Goal: Task Accomplishment & Management: Use online tool/utility

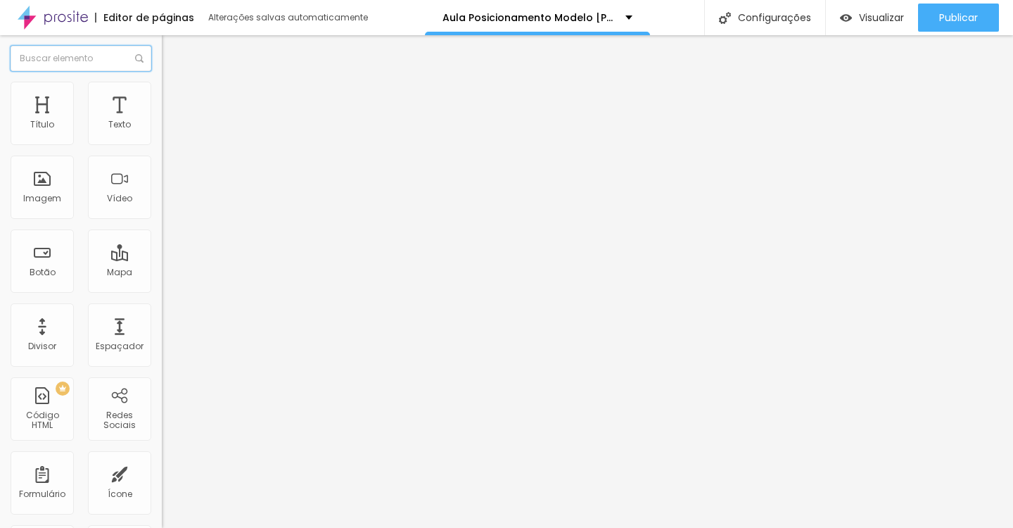
click at [108, 60] on input "text" at bounding box center [81, 58] width 141 height 25
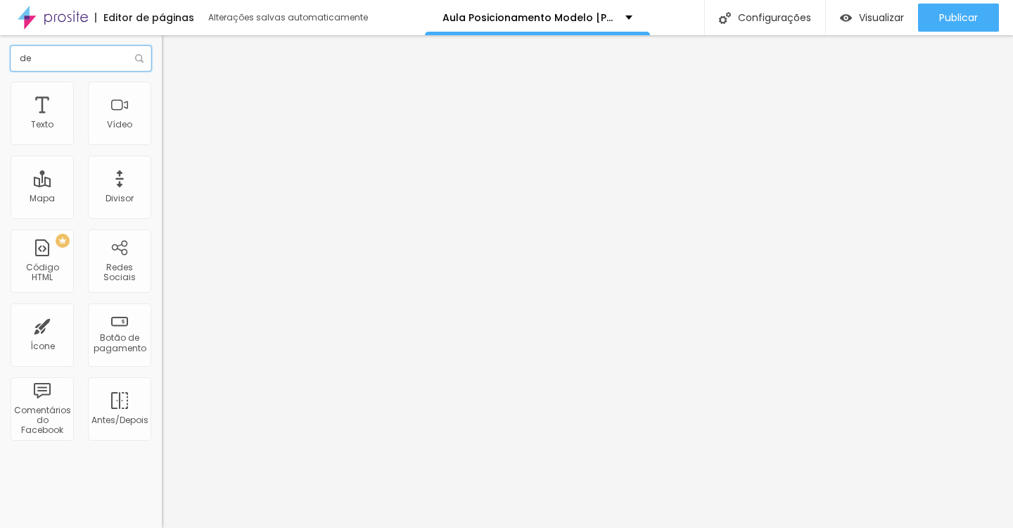
type input "d"
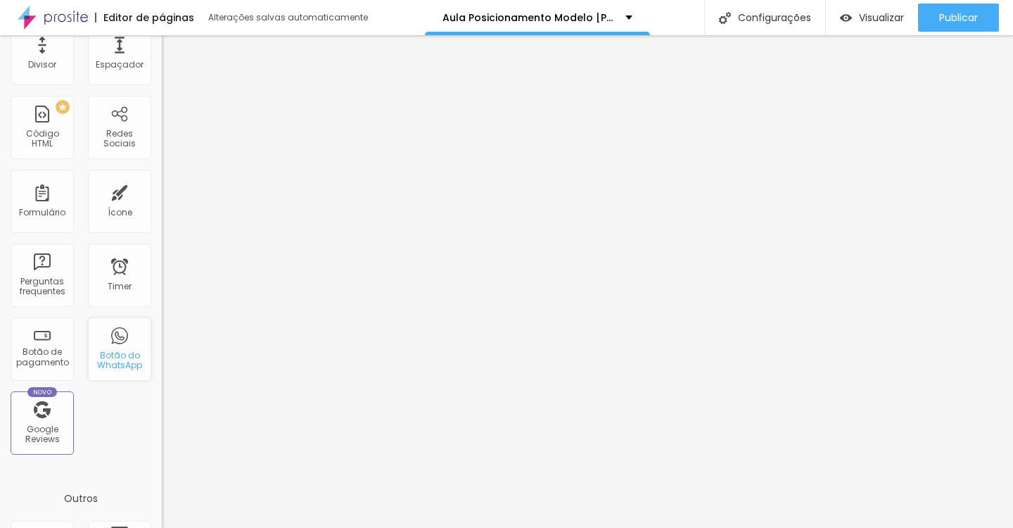
scroll to position [278, 0]
click at [116, 206] on div "Ícone" at bounding box center [119, 204] width 63 height 63
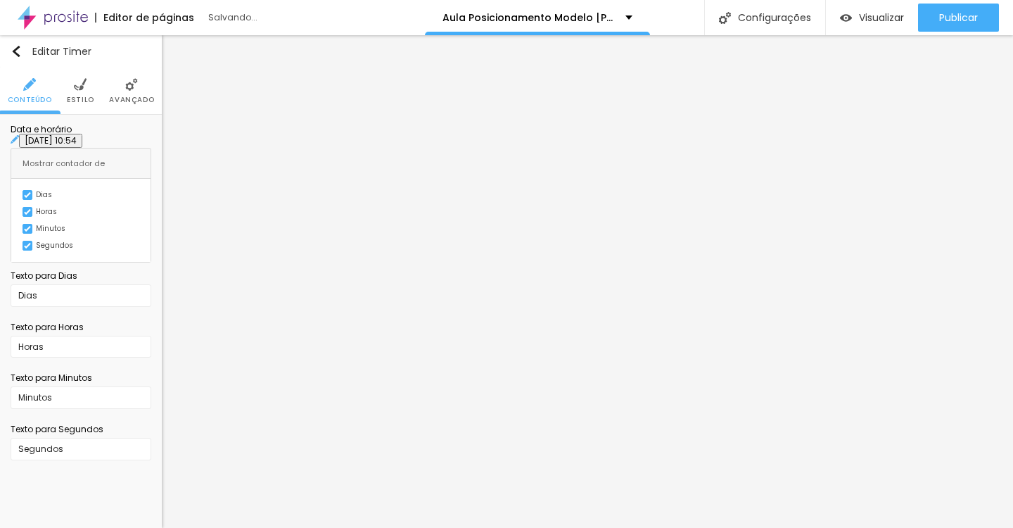
scroll to position [0, 0]
click at [87, 98] on span "Estilo" at bounding box center [80, 99] width 27 height 7
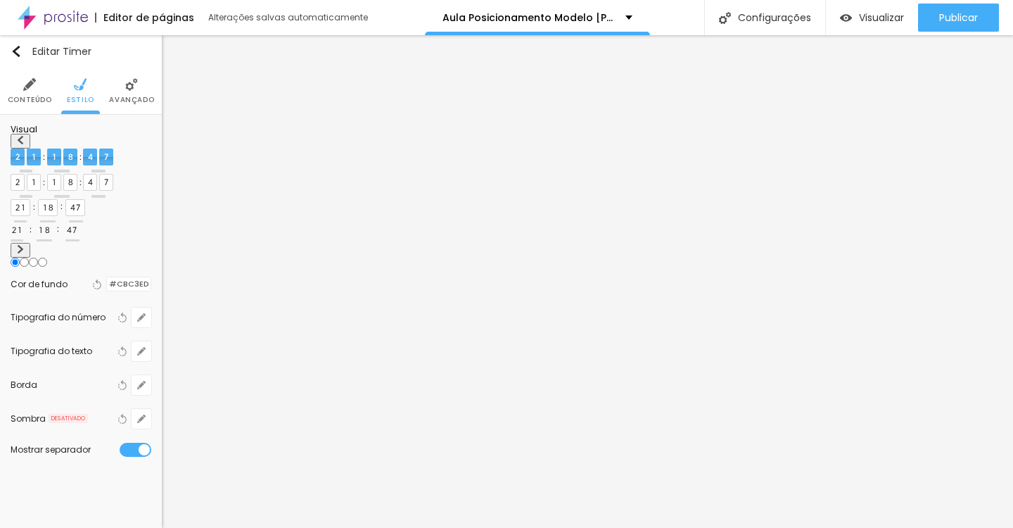
click at [25, 245] on img at bounding box center [20, 249] width 8 height 8
radio input "false"
click at [25, 245] on img at bounding box center [20, 249] width 8 height 8
radio input "false"
click at [25, 245] on img at bounding box center [20, 249] width 8 height 8
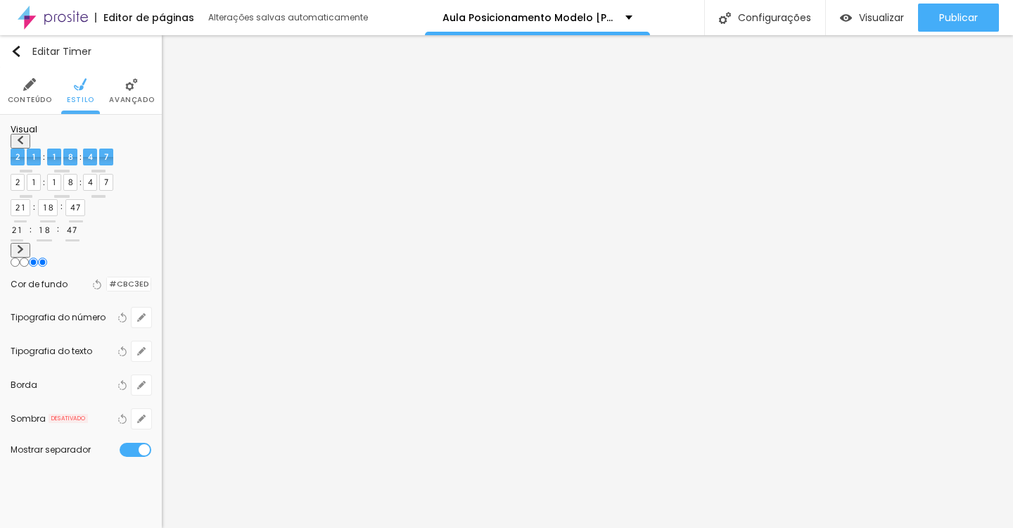
radio input "false"
radio input "true"
click at [25, 245] on img at bounding box center [20, 249] width 8 height 8
radio input "true"
radio input "false"
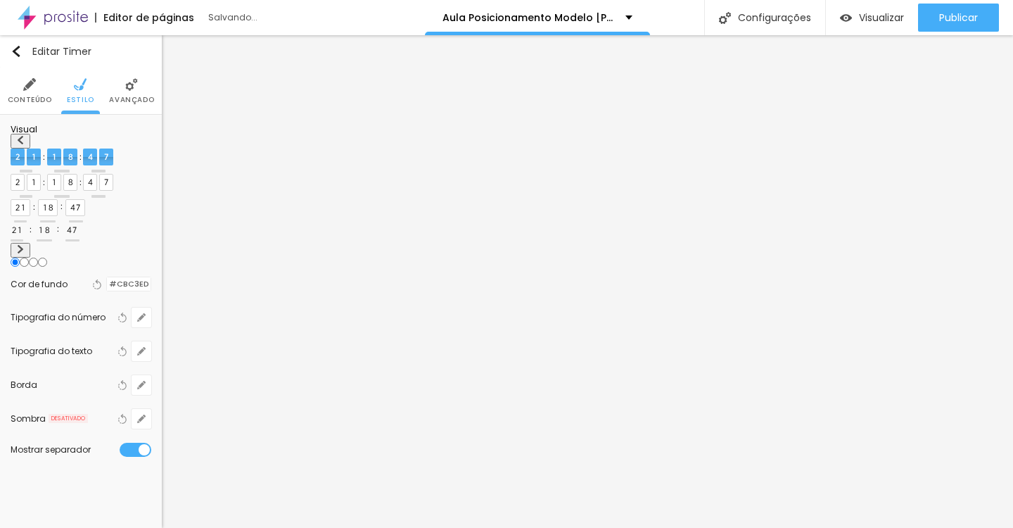
click at [136, 79] on img at bounding box center [131, 84] width 13 height 13
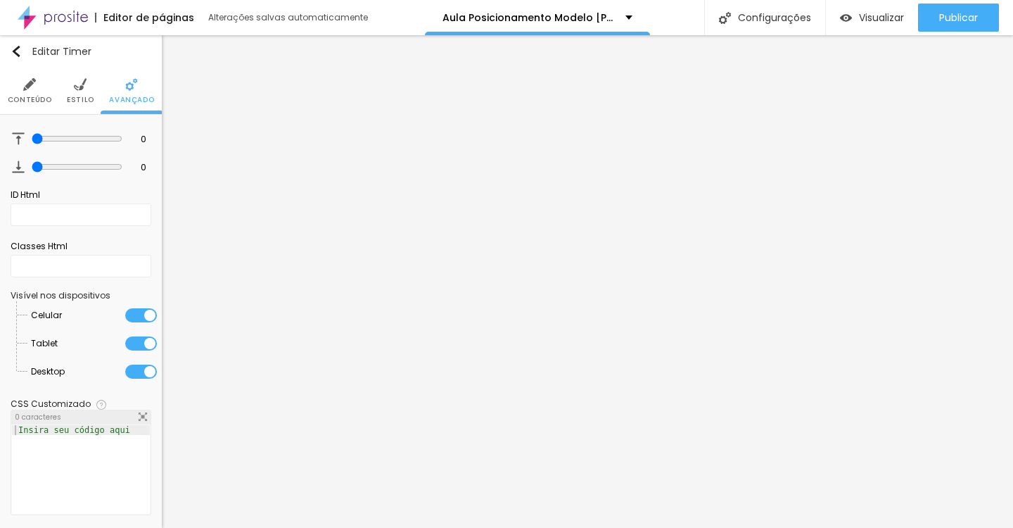
click at [72, 79] on li "Estilo" at bounding box center [80, 91] width 27 height 46
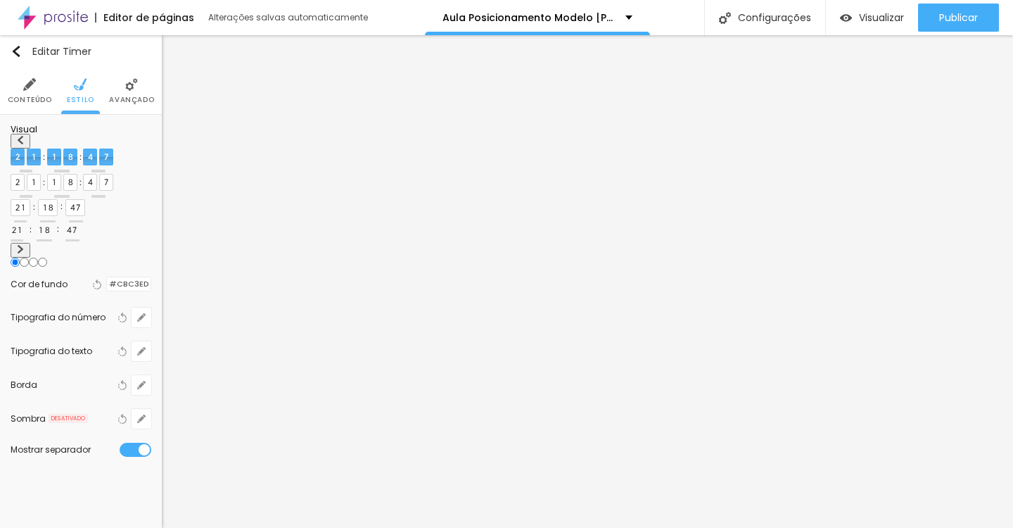
click at [20, 91] on li "Conteúdo" at bounding box center [30, 91] width 44 height 46
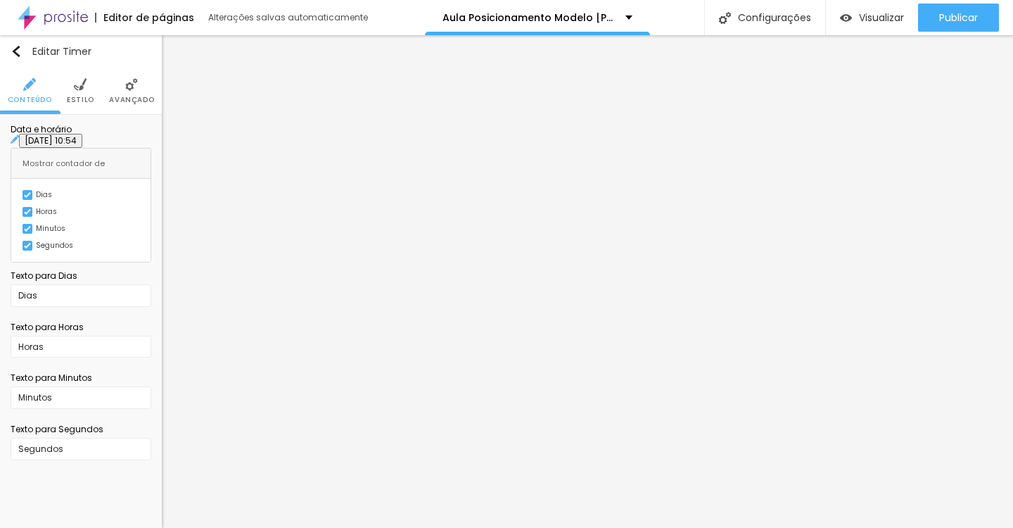
click at [23, 221] on div "Dias Horas Minutos Segundos" at bounding box center [81, 220] width 117 height 60
click at [24, 212] on img at bounding box center [27, 211] width 7 height 7
click at [24, 229] on img at bounding box center [27, 225] width 7 height 7
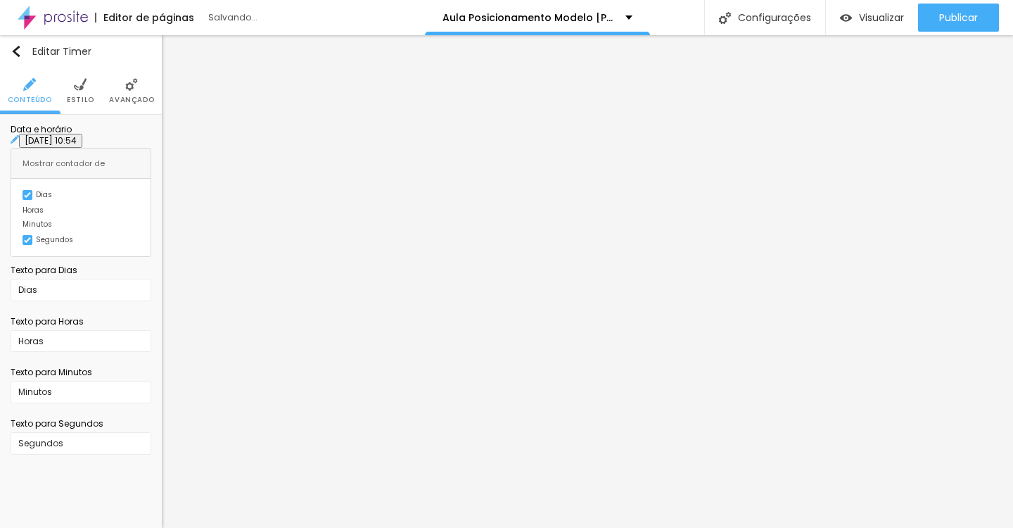
click at [24, 243] on img at bounding box center [27, 239] width 7 height 7
click at [23, 204] on div "Dias Horas Minutos Segundos" at bounding box center [81, 216] width 117 height 52
click at [23, 210] on div at bounding box center [23, 210] width 0 height 0
click at [23, 227] on div at bounding box center [23, 227] width 0 height 0
click at [79, 304] on input "Dias" at bounding box center [81, 292] width 141 height 23
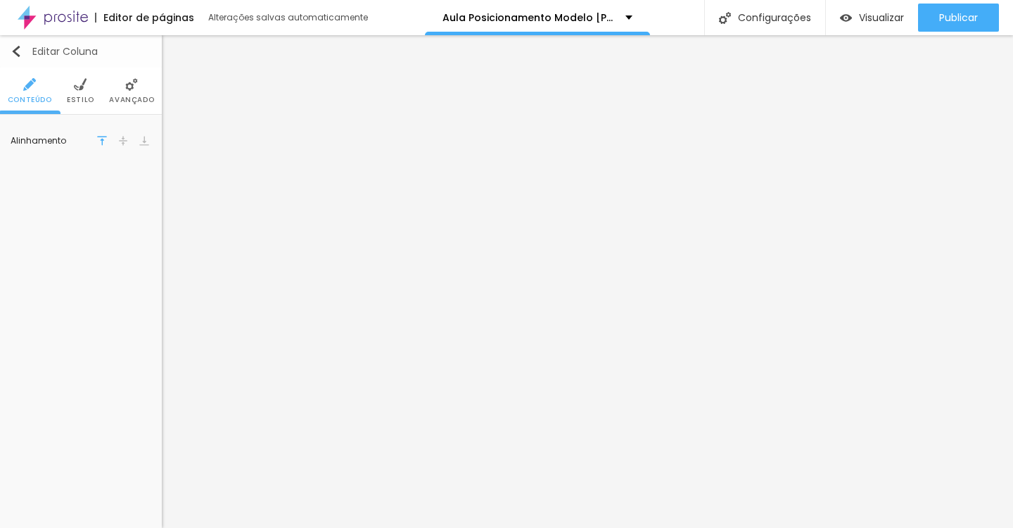
click at [9, 42] on button "Editar Coluna" at bounding box center [81, 51] width 162 height 32
click at [11, 61] on button "Editar Seção" at bounding box center [81, 51] width 162 height 32
click at [15, 50] on img "button" at bounding box center [16, 51] width 11 height 11
click at [15, 43] on button "Editar Seção" at bounding box center [81, 51] width 162 height 32
click at [87, 136] on span "Trocar imagem" at bounding box center [49, 131] width 77 height 12
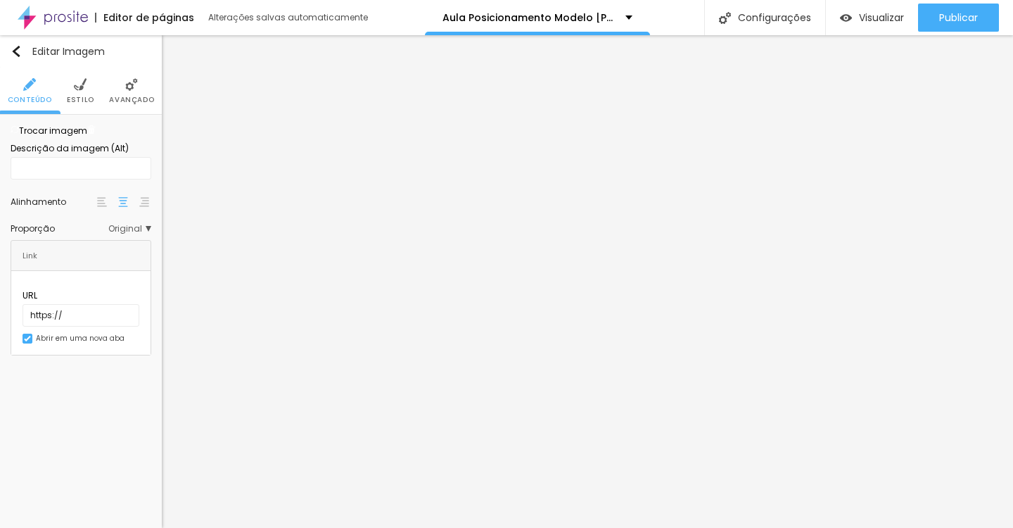
click at [293, 527] on div "Subindo 0/1 arquivos" at bounding box center [506, 532] width 1013 height 8
click at [286, 527] on div at bounding box center [506, 536] width 1013 height 0
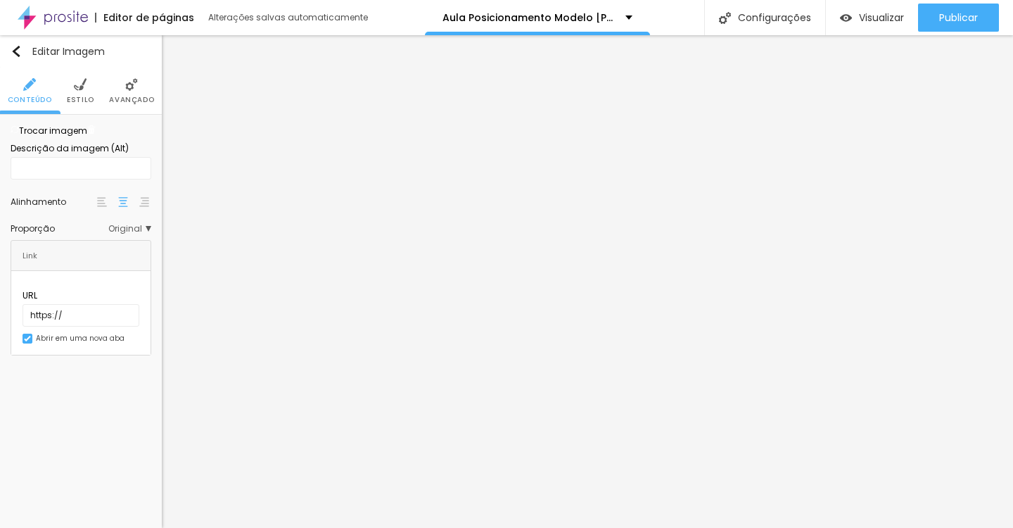
click at [241, 527] on div at bounding box center [506, 536] width 1013 height 0
click at [234, 527] on div "Subindo 0/1 arquivos" at bounding box center [506, 532] width 1013 height 8
click at [60, 136] on span "Trocar imagem" at bounding box center [49, 131] width 77 height 12
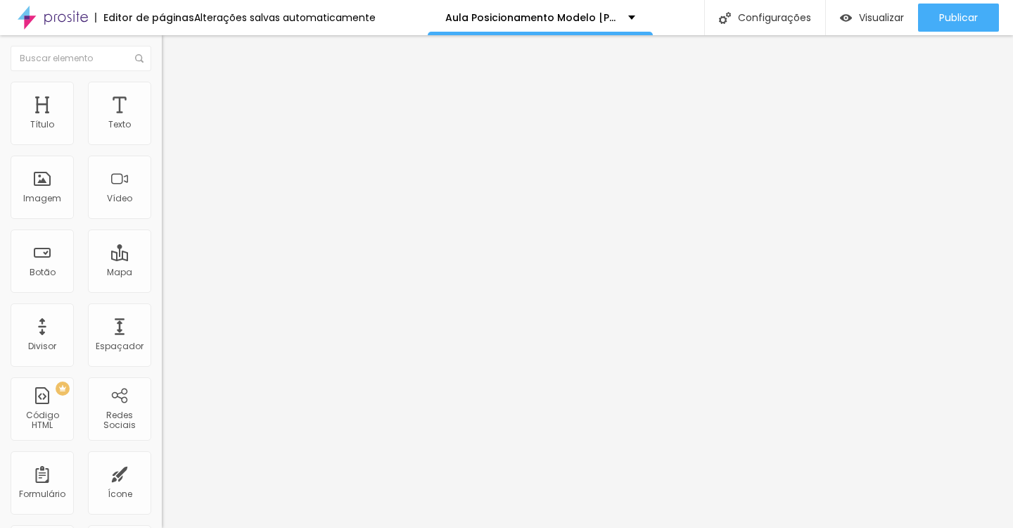
click at [162, 121] on span "Trocar imagem" at bounding box center [200, 115] width 77 height 12
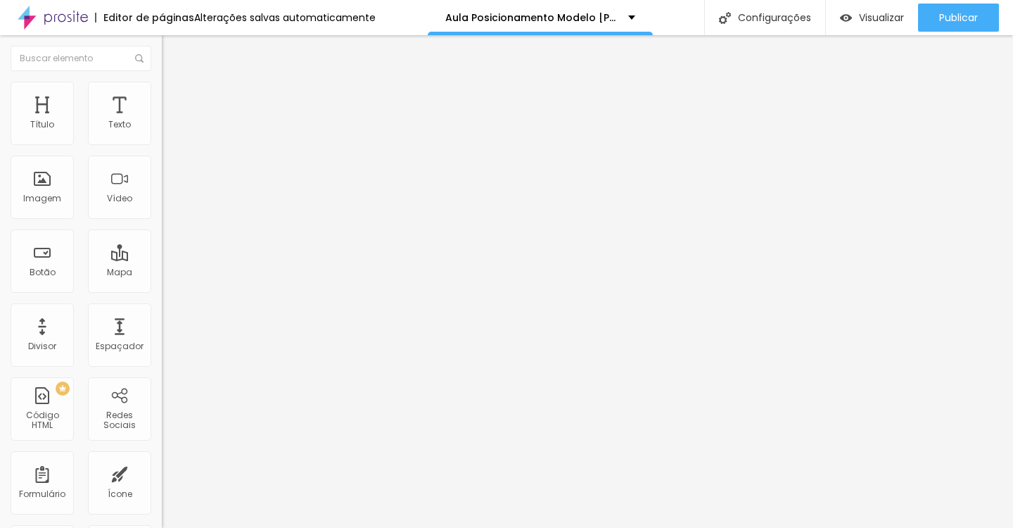
click at [162, 121] on span "Trocar imagem" at bounding box center [200, 115] width 77 height 12
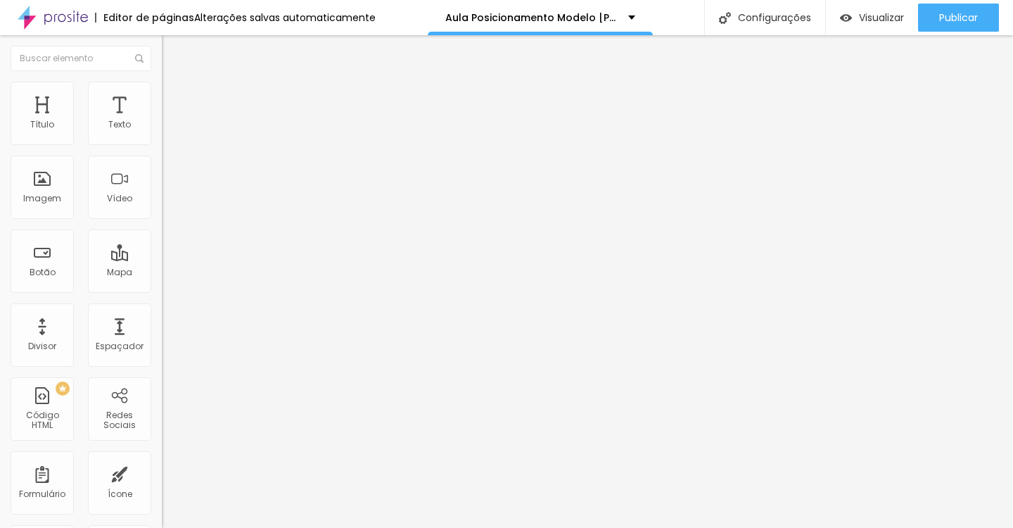
click at [162, 121] on span "Trocar imagem" at bounding box center [200, 115] width 77 height 12
click at [162, 121] on span "Adicionar imagem" at bounding box center [207, 115] width 91 height 12
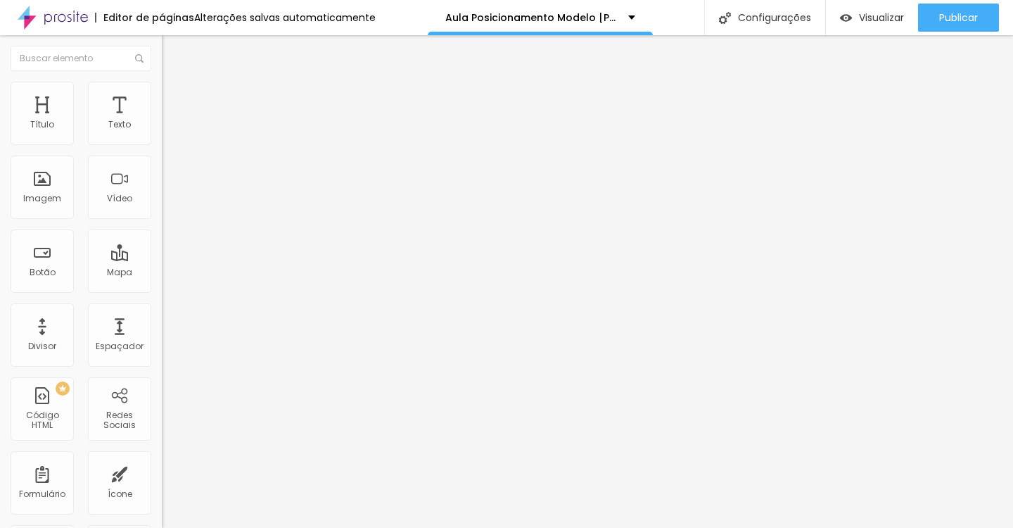
click at [174, 97] on span "Estilo" at bounding box center [185, 91] width 22 height 12
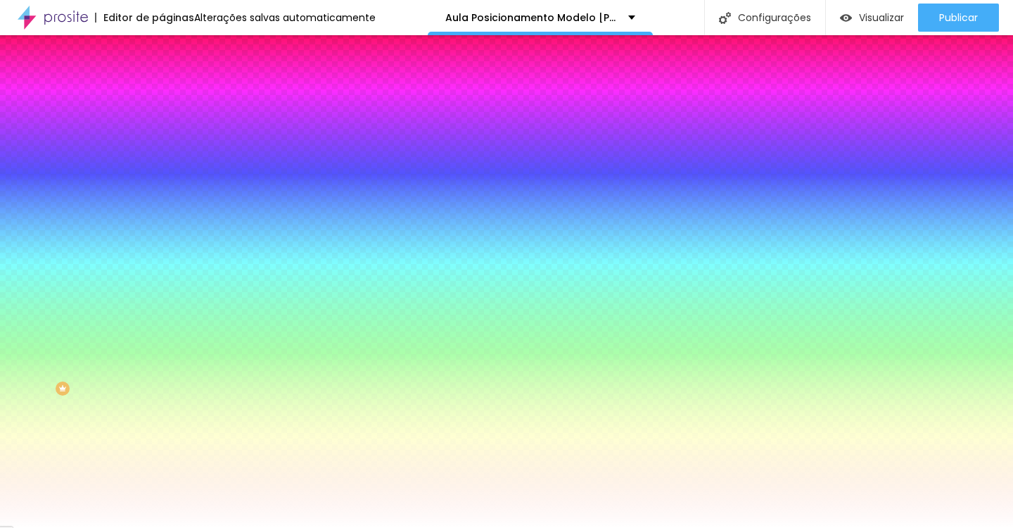
click at [162, 96] on li "Avançado" at bounding box center [243, 103] width 162 height 14
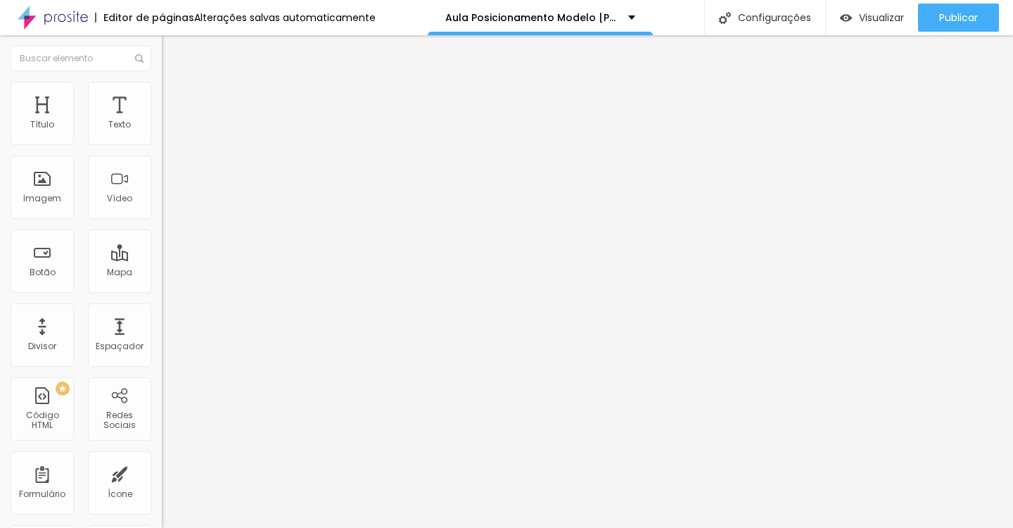
click at [162, 96] on li "Avançado" at bounding box center [243, 103] width 162 height 14
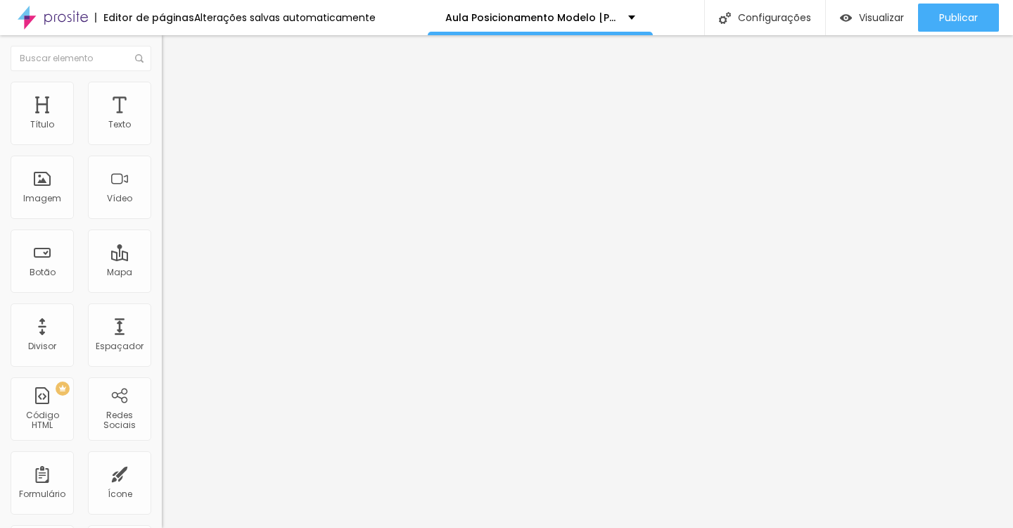
click at [162, 96] on li "Avançado" at bounding box center [243, 103] width 162 height 14
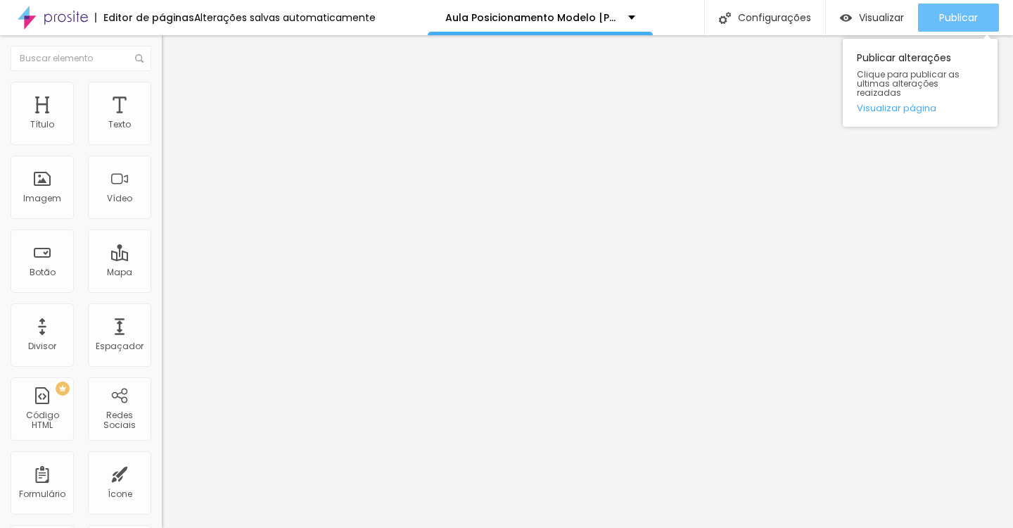
click at [971, 6] on div "Publicar" at bounding box center [958, 18] width 39 height 28
click at [924, 13] on button "Publicar" at bounding box center [958, 18] width 81 height 28
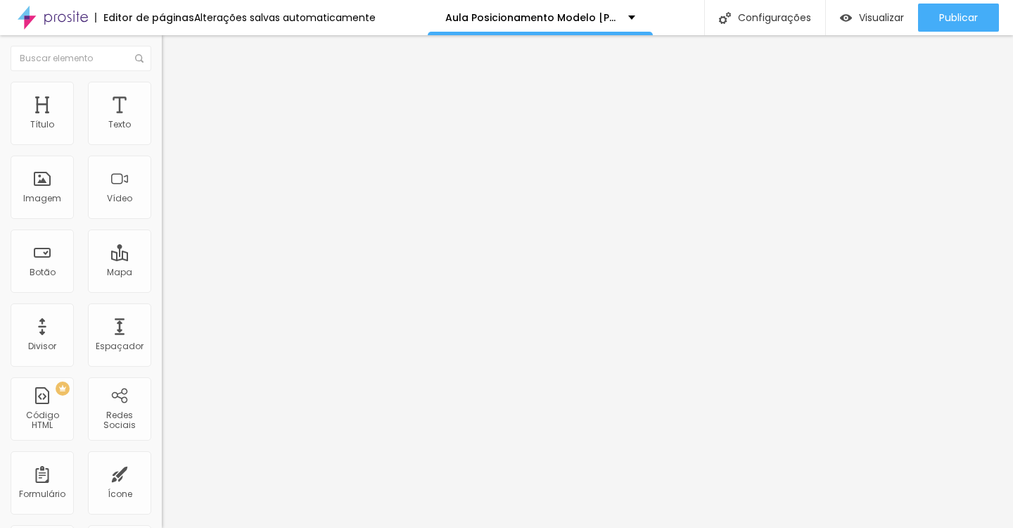
click at [162, 137] on div "Tipografia Voltar ao padrão Sombra DESATIVADO Voltar ao padrão" at bounding box center [243, 139] width 162 height 87
click at [162, 135] on button "button" at bounding box center [172, 127] width 20 height 15
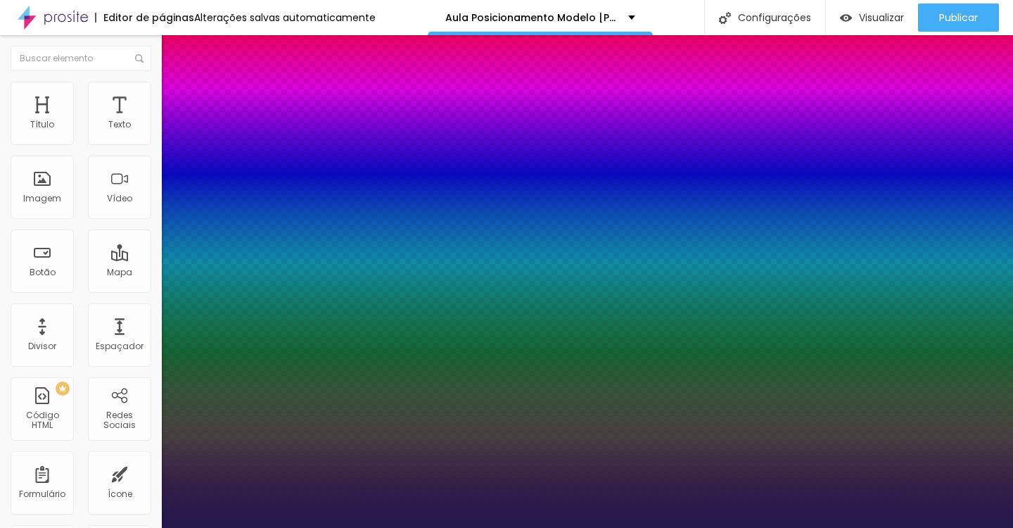
type input "1"
click at [433, 527] on div at bounding box center [506, 528] width 1013 height 0
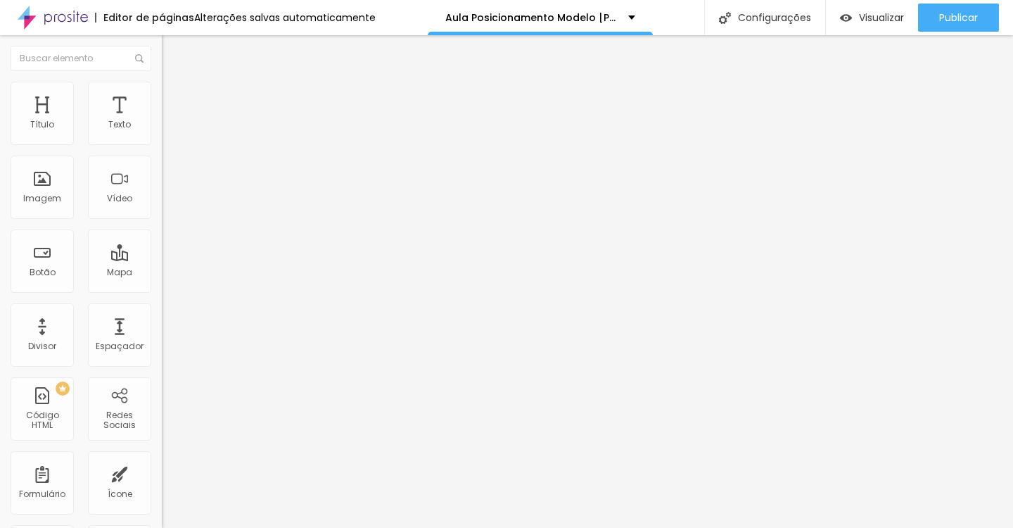
click at [167, 131] on icon "button" at bounding box center [171, 126] width 8 height 8
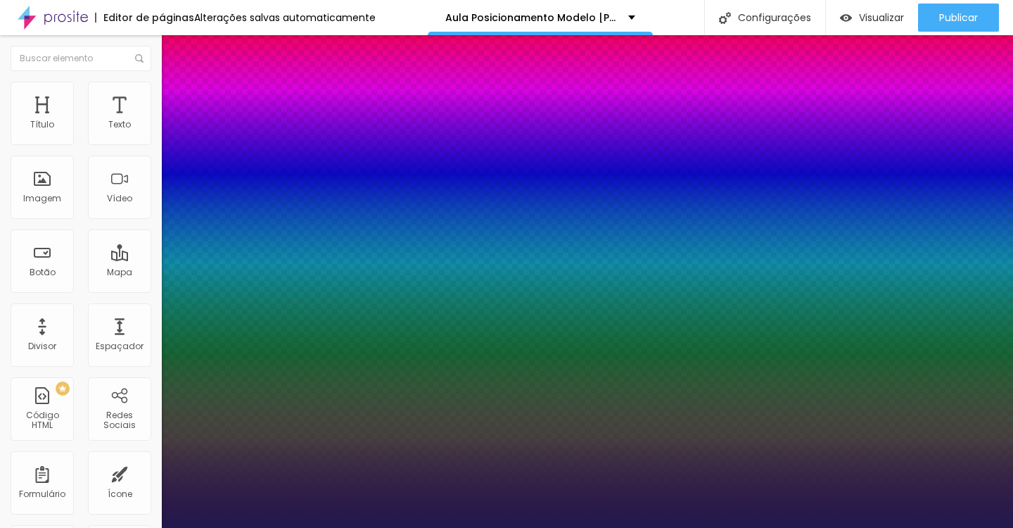
type input "1"
type input "2"
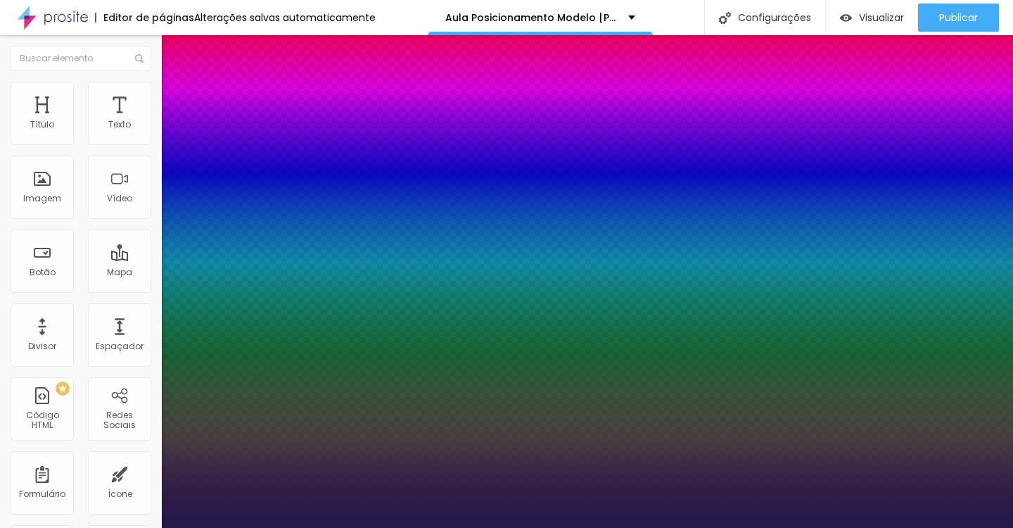
type input "25"
type input "1"
type input "25"
click at [497, 527] on div at bounding box center [506, 528] width 1013 height 0
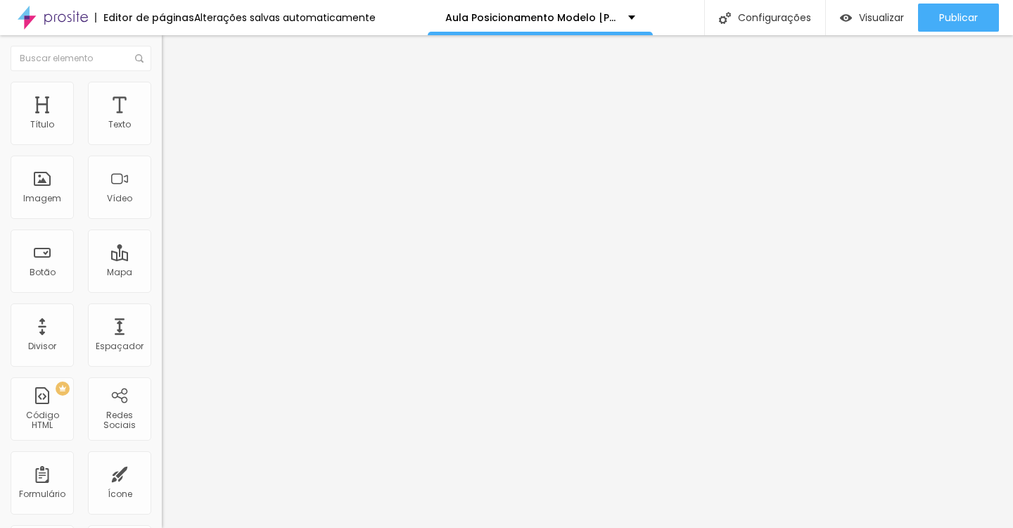
click at [167, 131] on icon "button" at bounding box center [171, 126] width 8 height 8
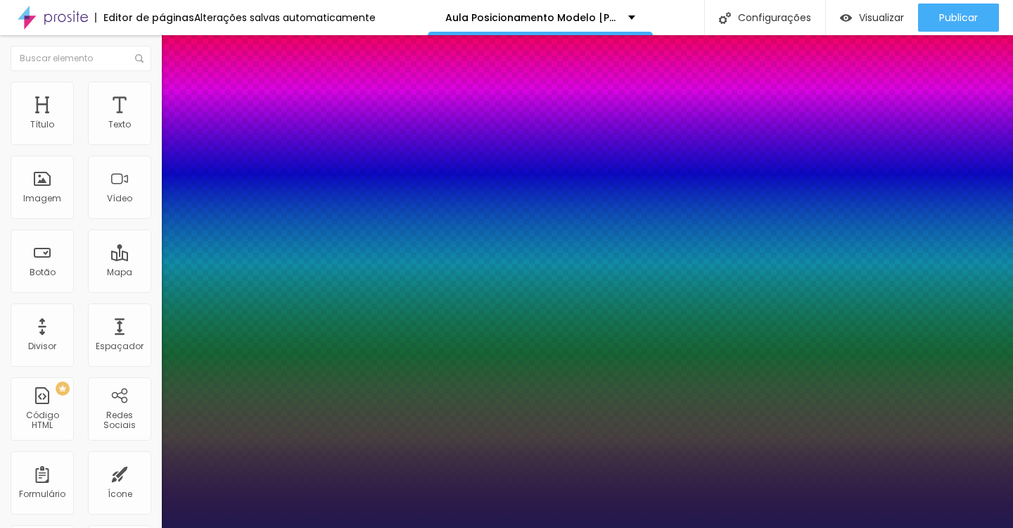
type input "1"
type input "8"
type input "2"
type input "1"
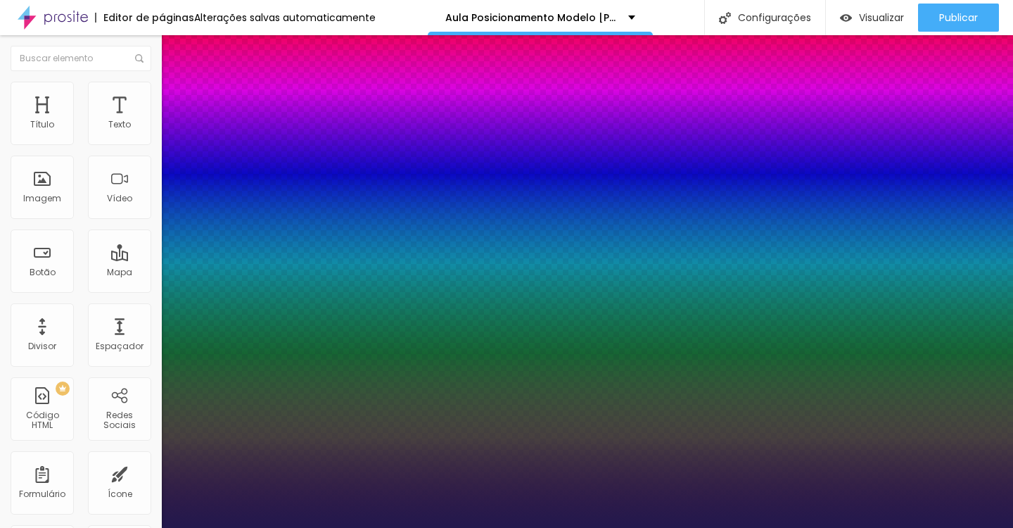
type input "25"
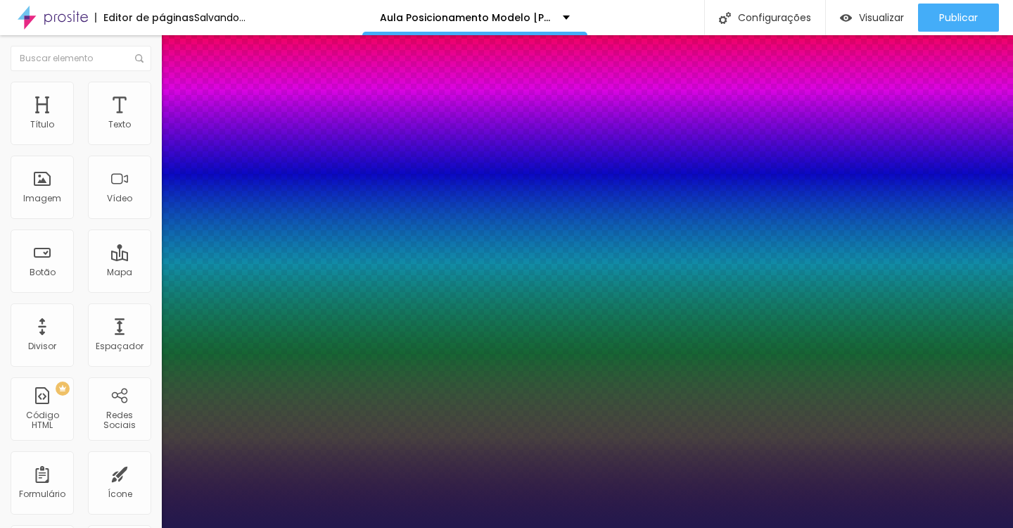
type input "1"
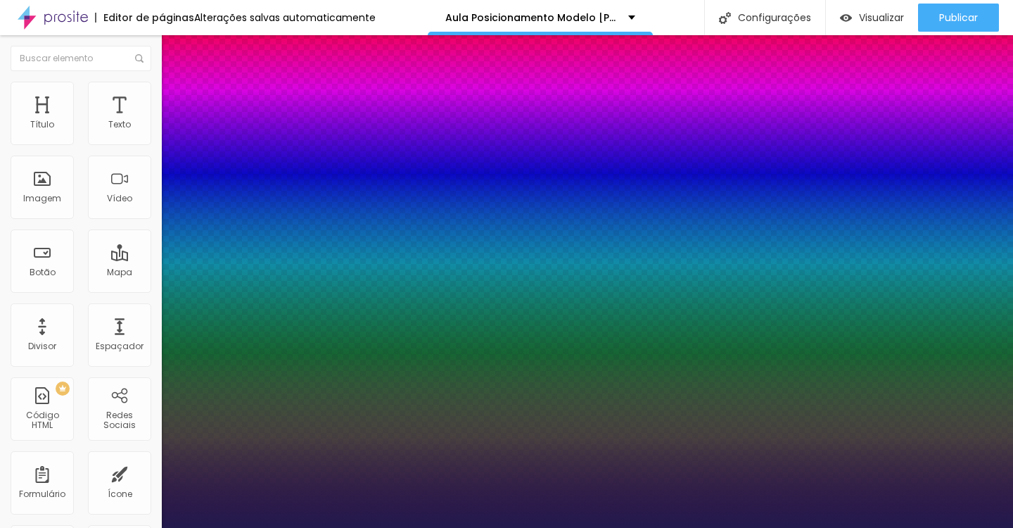
type input "25"
click at [400, 527] on div at bounding box center [506, 528] width 1013 height 0
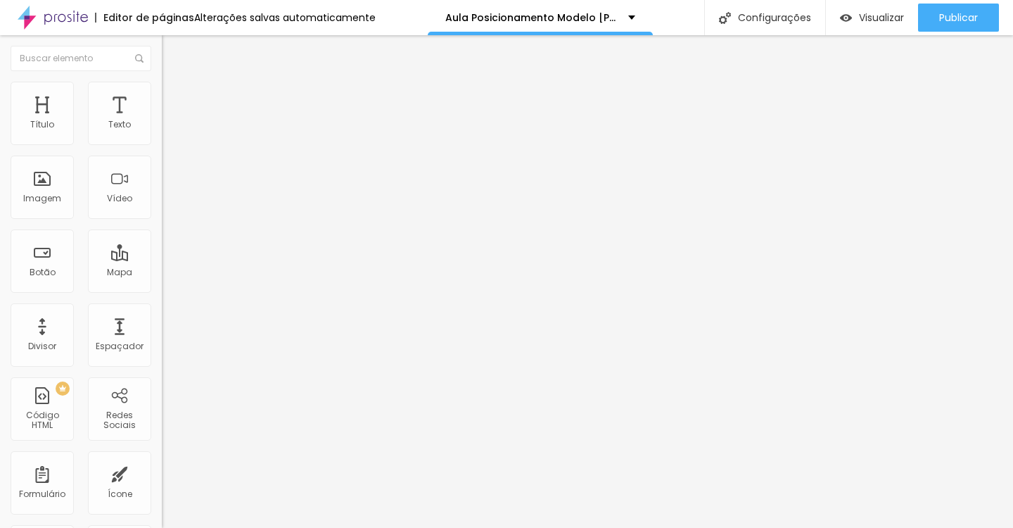
click at [162, 135] on button "button" at bounding box center [172, 127] width 20 height 15
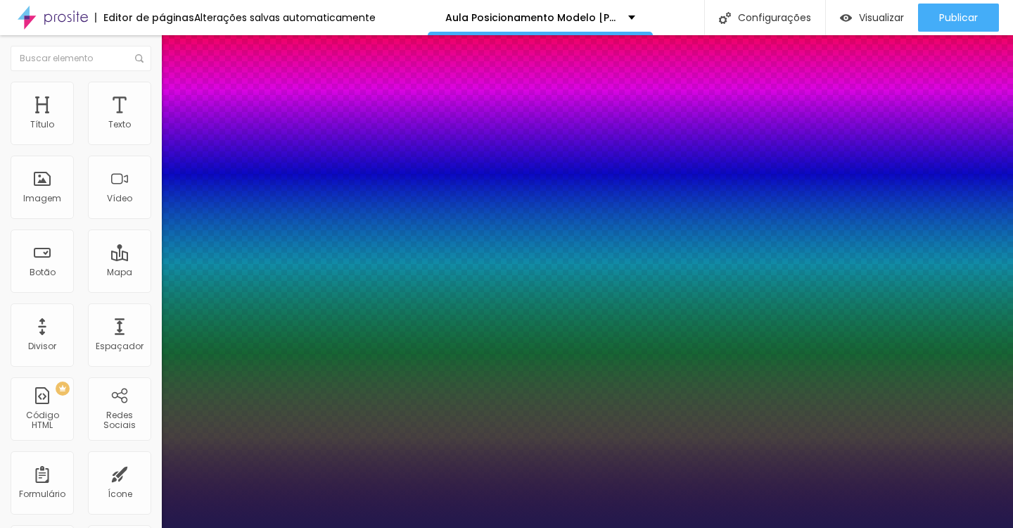
type input "1"
click at [428, 527] on div at bounding box center [506, 528] width 1013 height 0
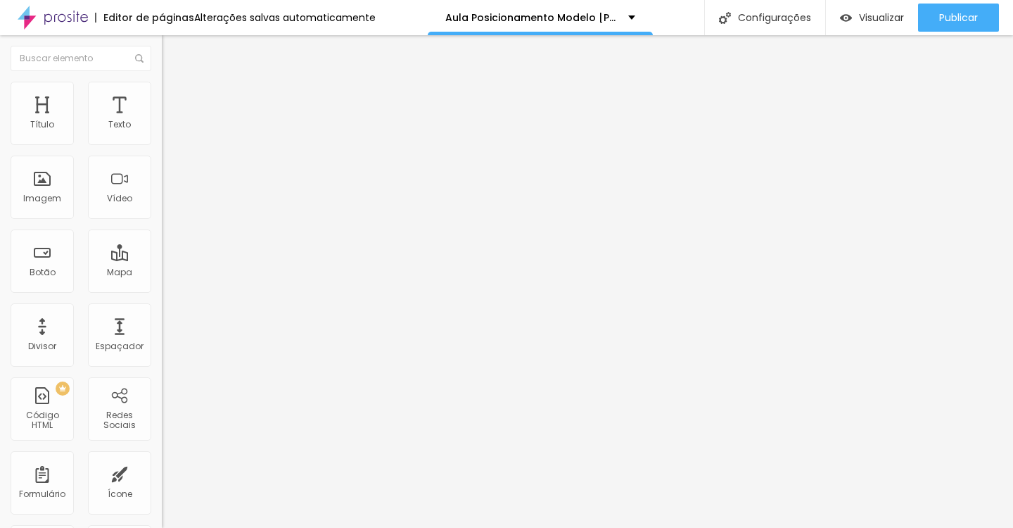
click at [167, 131] on icon "button" at bounding box center [171, 126] width 8 height 8
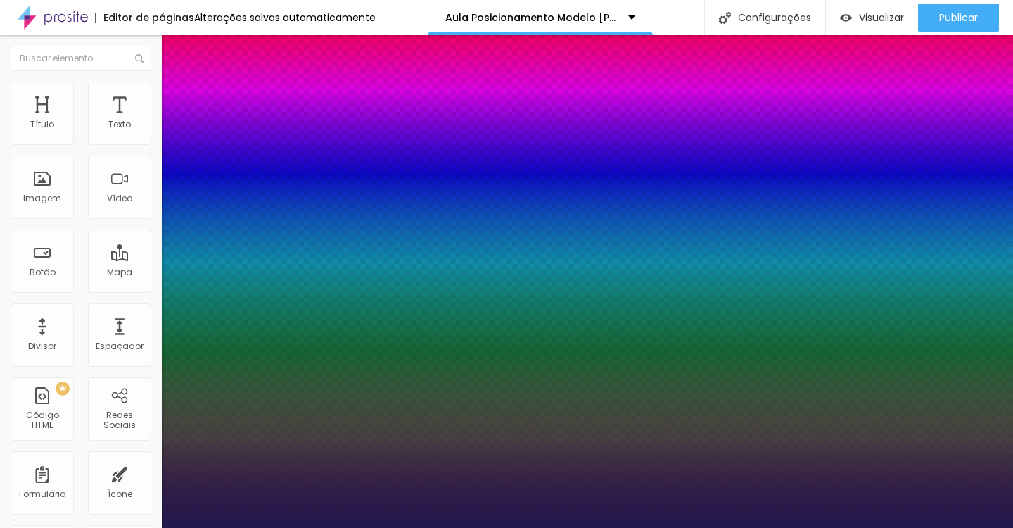
type input "1"
type input "8"
type input "3"
type input "1"
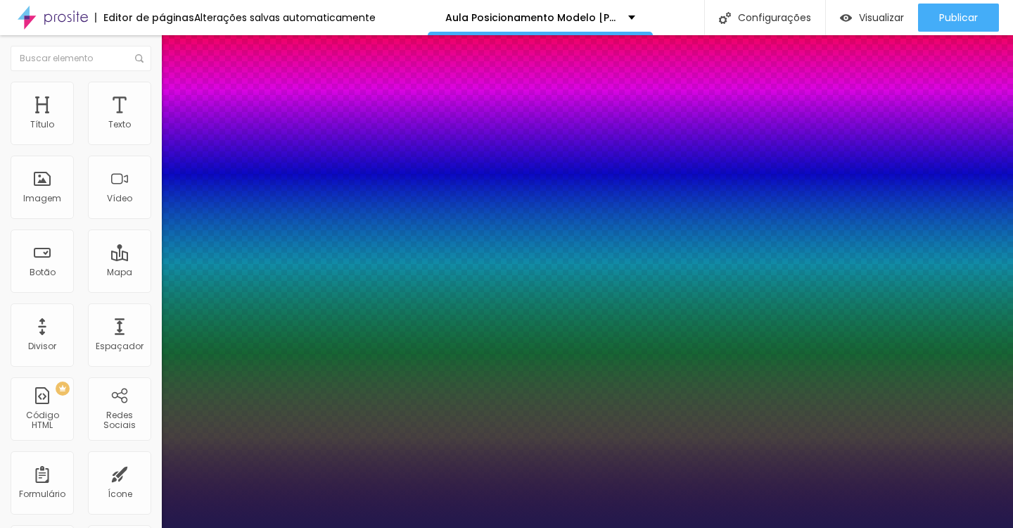
type input "30"
type input "1"
type input "30"
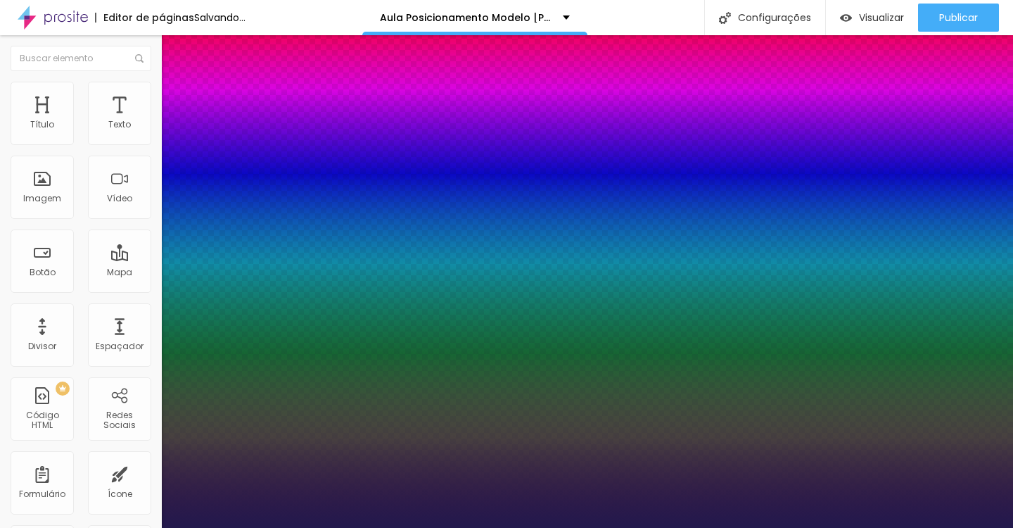
type input "1"
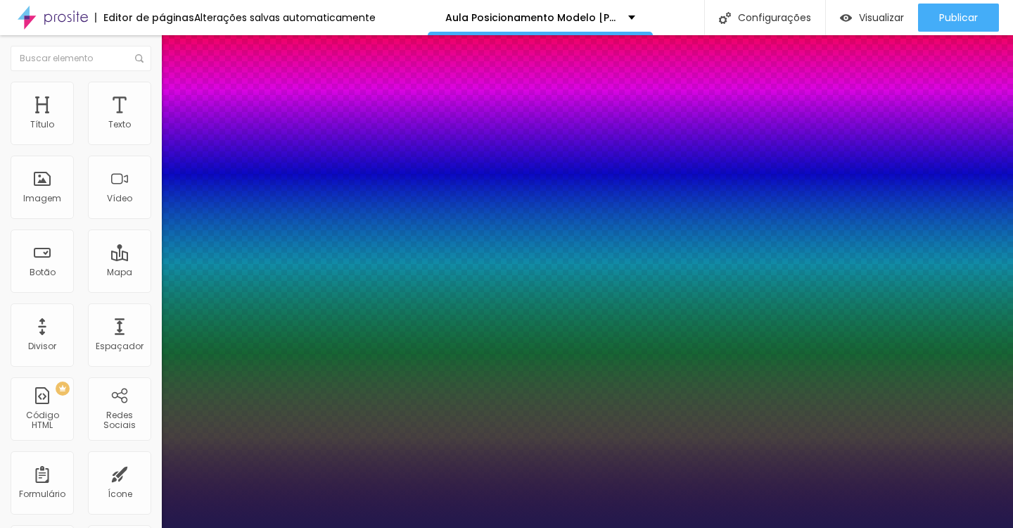
click at [497, 527] on div at bounding box center [506, 528] width 1013 height 0
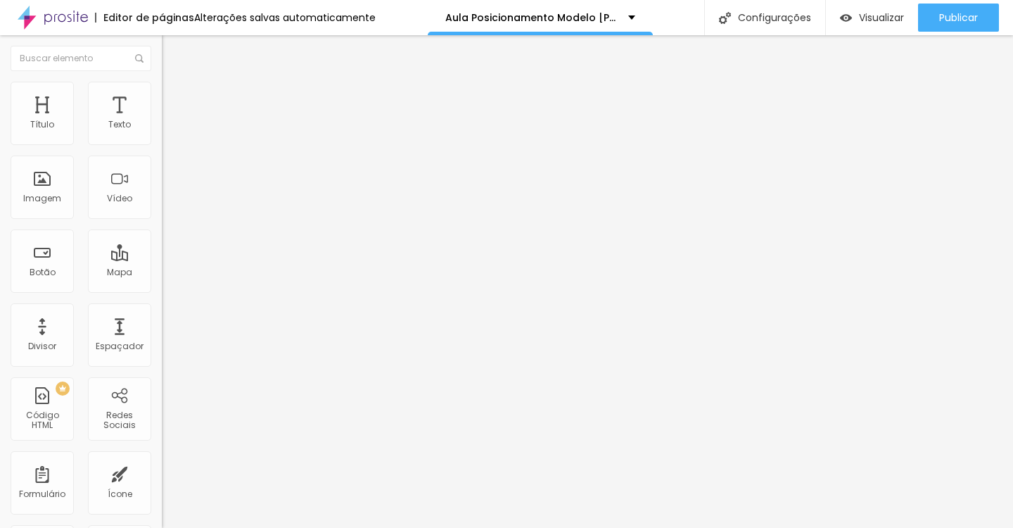
click at [169, 129] on icon "button" at bounding box center [172, 127] width 6 height 6
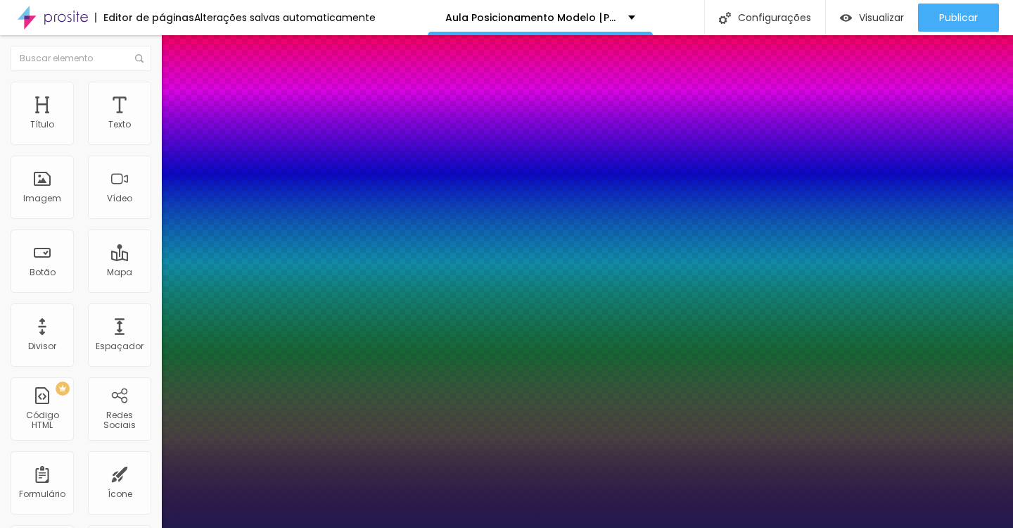
type input "1"
select select "Lora"
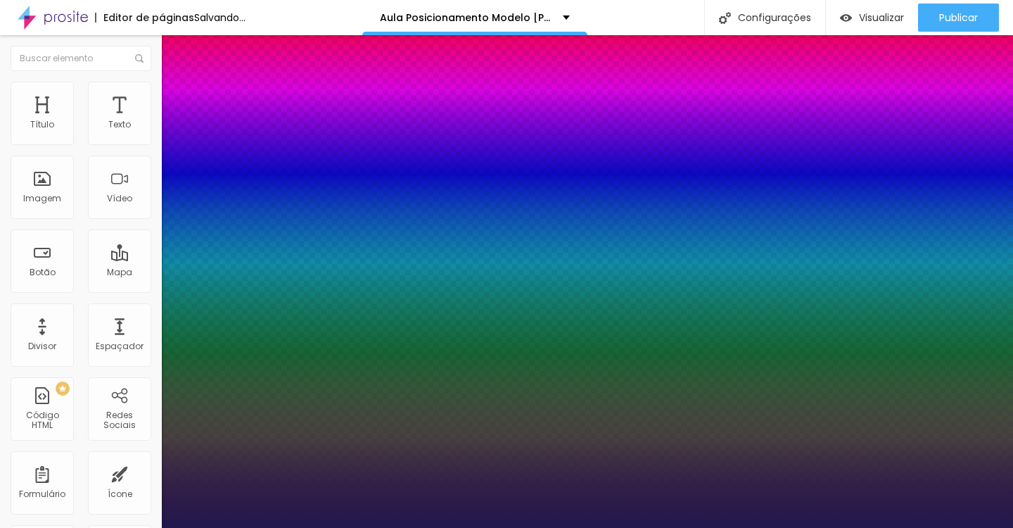
type input "1"
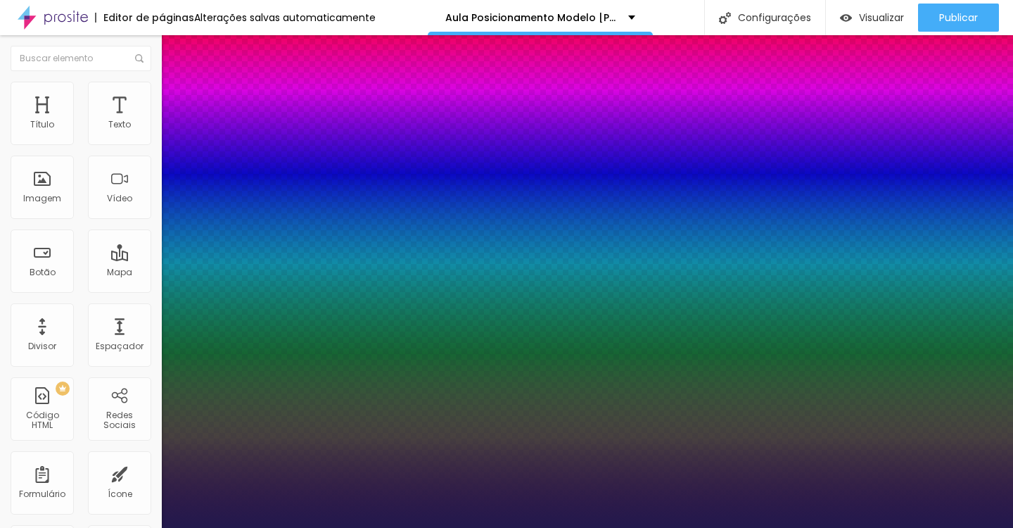
type input "8"
type input "1"
type input "8"
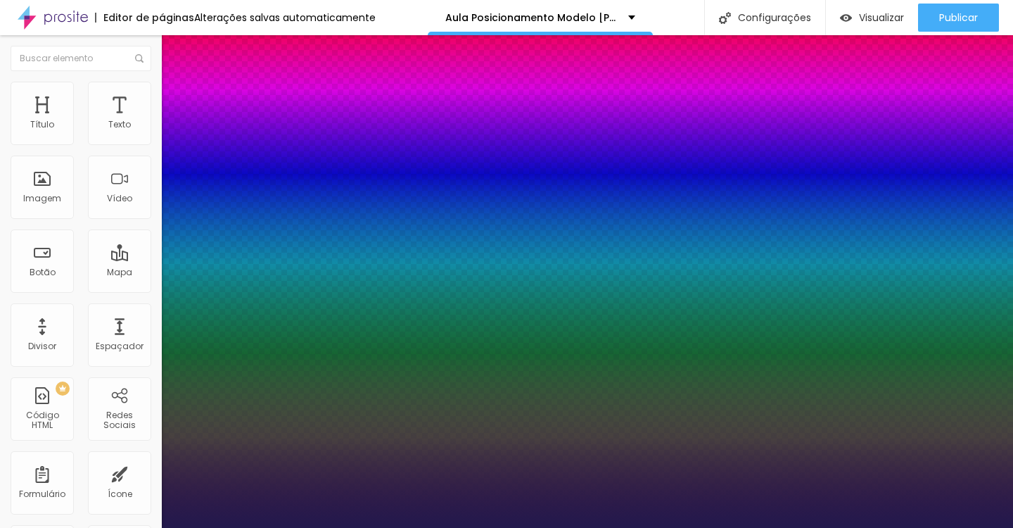
type input "0"
type input "1"
type input "8"
type input "1"
type input "8"
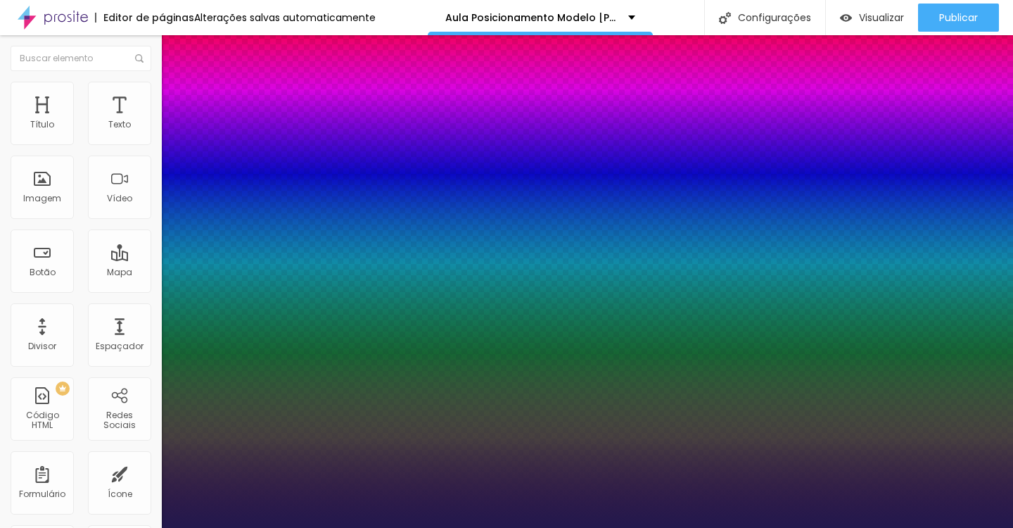
type input "02"
type input "1"
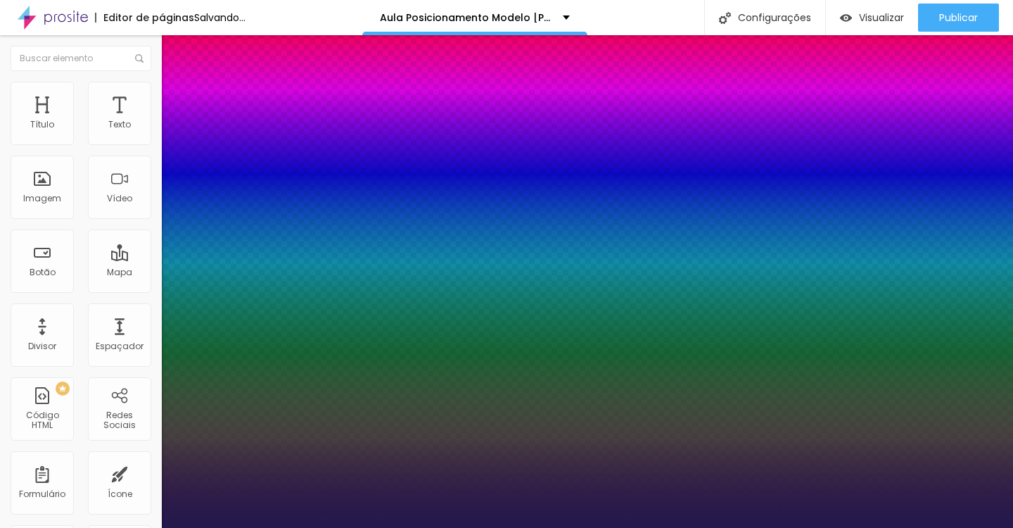
type input "25"
type input "025"
type input "1"
type input "025"
type input "1"
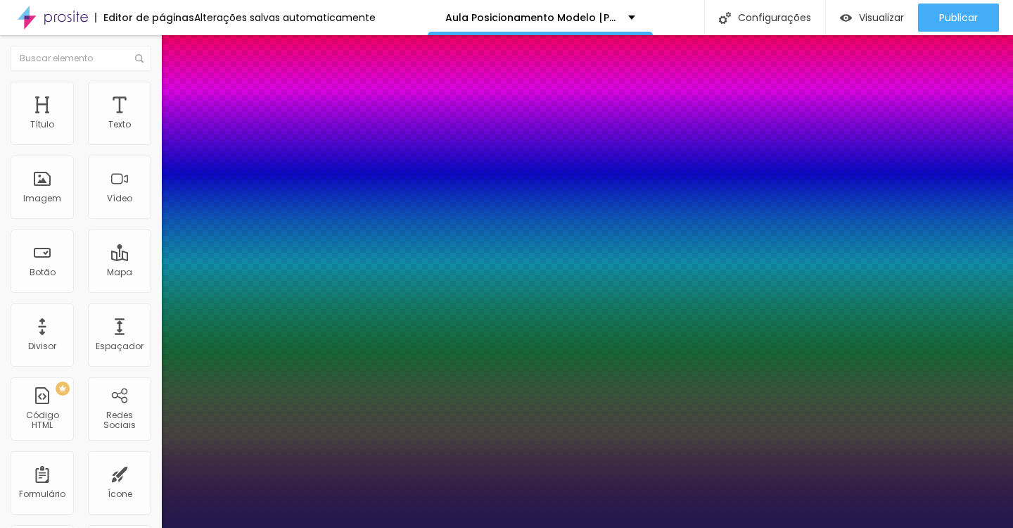
click at [507, 527] on div at bounding box center [506, 528] width 1013 height 0
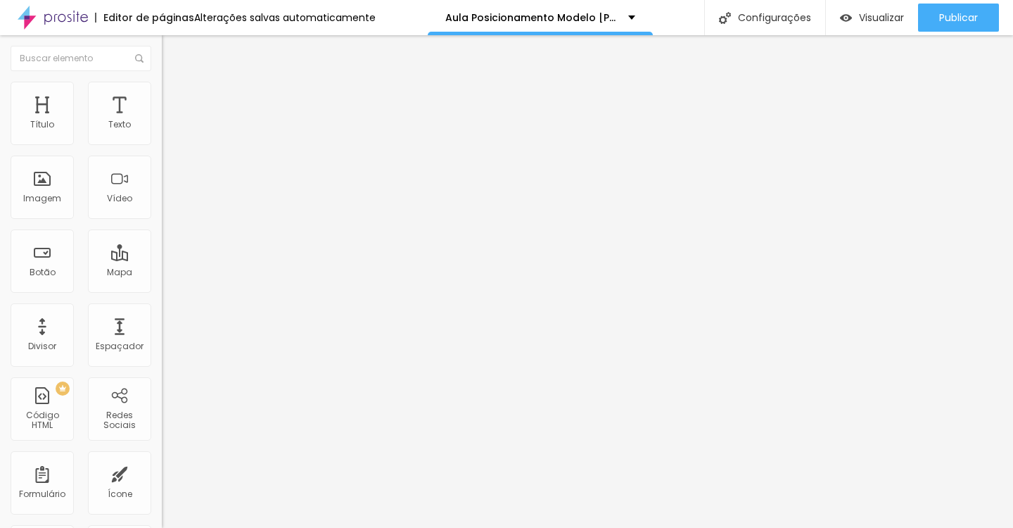
click at [162, 118] on div "Texto" at bounding box center [243, 114] width 162 height 8
click at [162, 132] on input "Quero a Aula" at bounding box center [246, 125] width 169 height 14
type input "Quero Acessar a Aula"
click at [162, 132] on input "Quero meu acesso AGORA por R$47" at bounding box center [246, 125] width 169 height 14
type input "Quero Meu Acesso AGORA Por R$47"
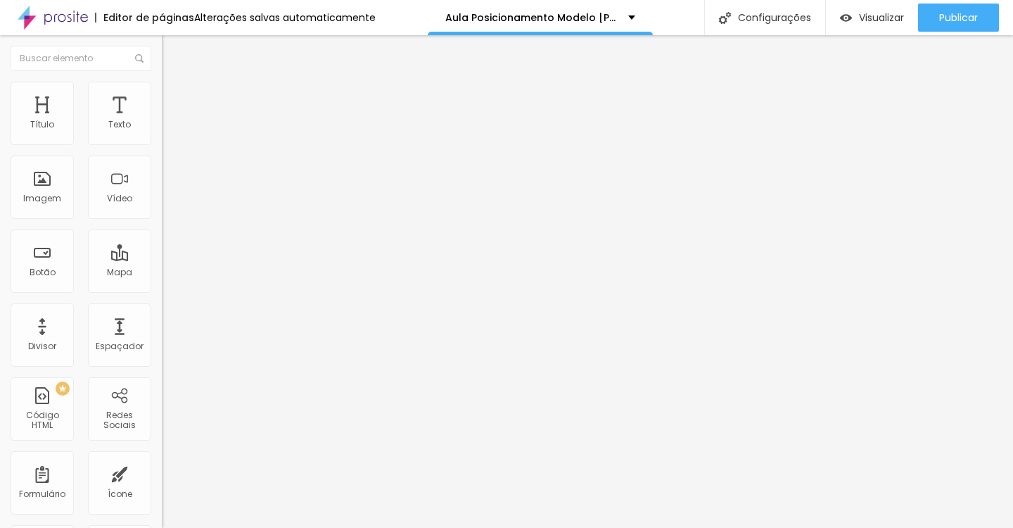
click at [162, 132] on input "Quero meu acesso AGORA por R$47" at bounding box center [246, 125] width 169 height 14
type input "Quero Meu Acesso AGORA Por R$47"
click at [167, 131] on icon "button" at bounding box center [171, 126] width 8 height 8
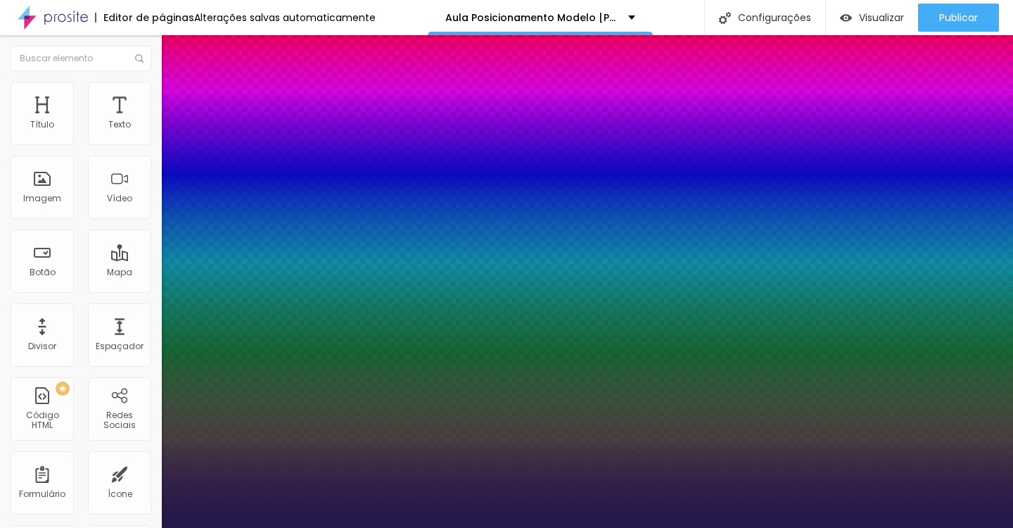
type input "1"
click at [421, 527] on div at bounding box center [506, 528] width 1013 height 0
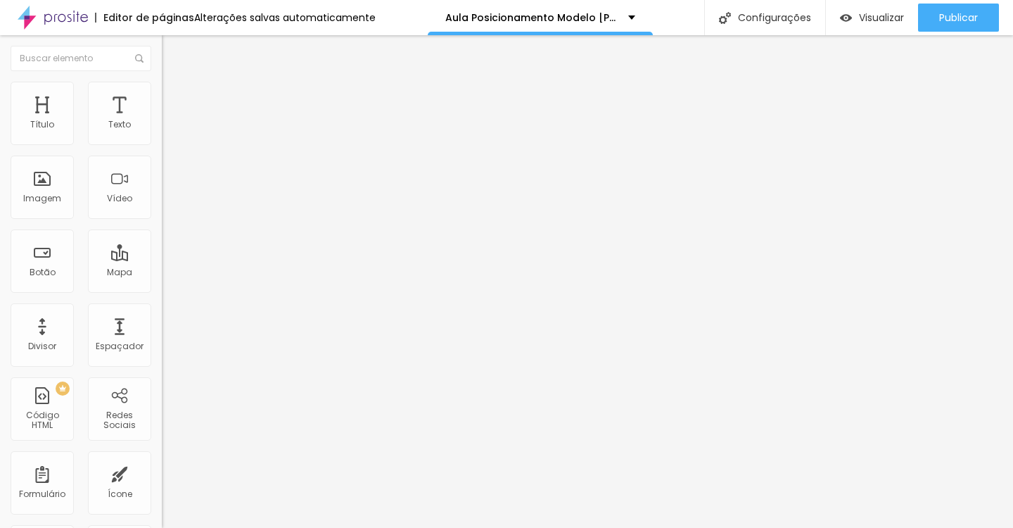
click at [162, 132] on input "Quero começar AGORA com Bonus por R$17" at bounding box center [246, 125] width 169 height 14
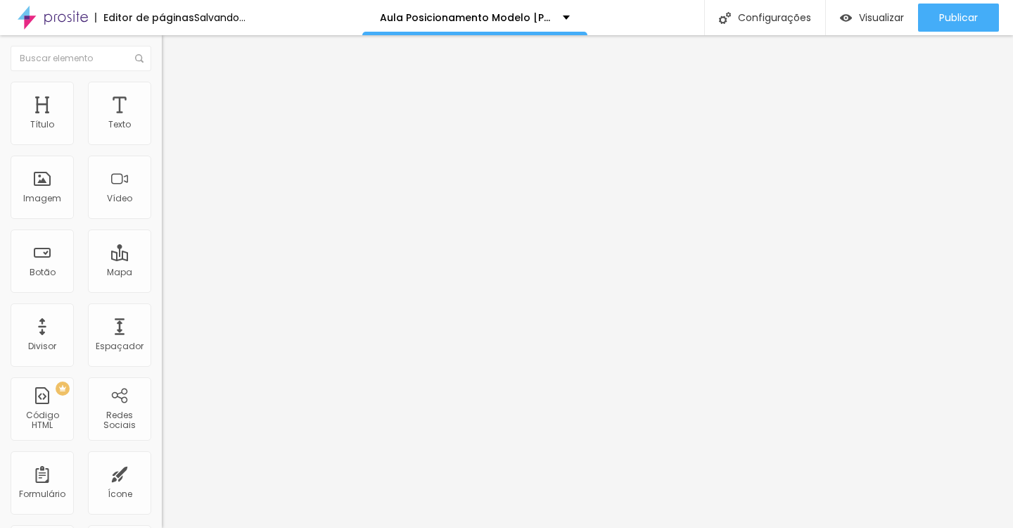
scroll to position [0, 11]
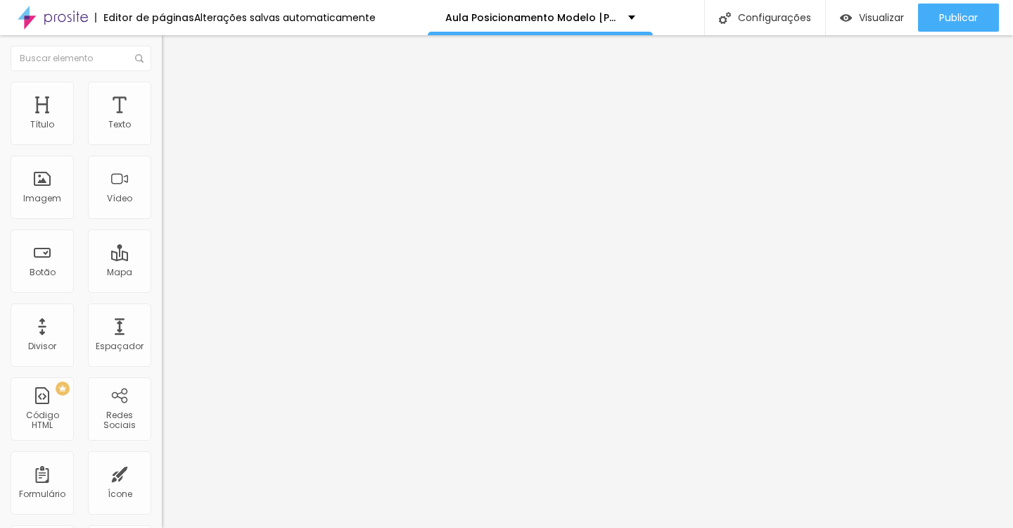
click at [162, 132] on input "Quero começar AGORA Por R$47" at bounding box center [246, 125] width 169 height 14
type input "Quero Assistir AGORA Por R$47"
